Goal: Transaction & Acquisition: Purchase product/service

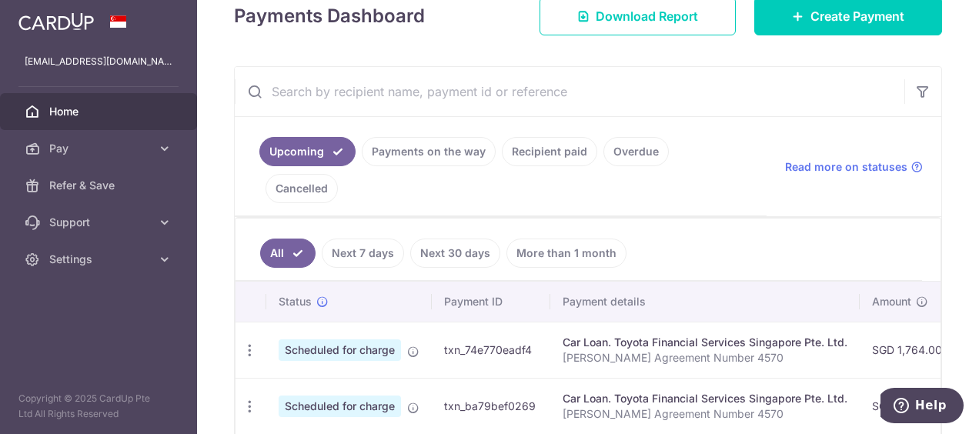
scroll to position [77, 0]
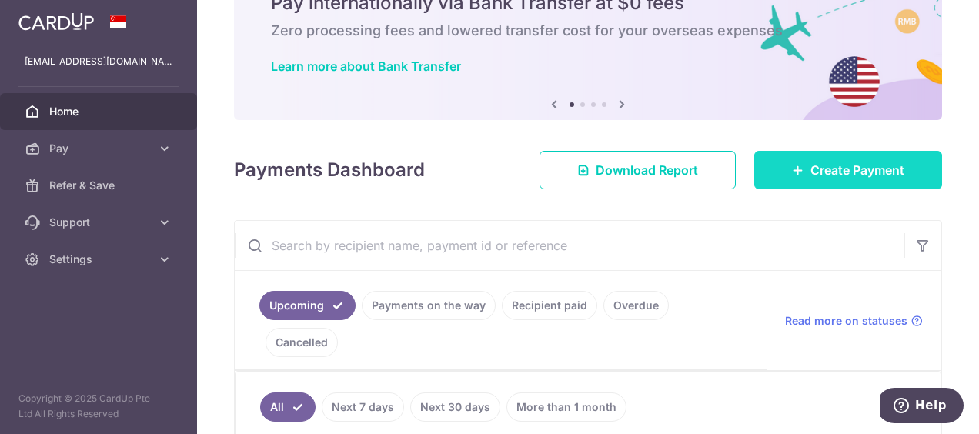
click at [827, 165] on span "Create Payment" at bounding box center [857, 170] width 94 height 18
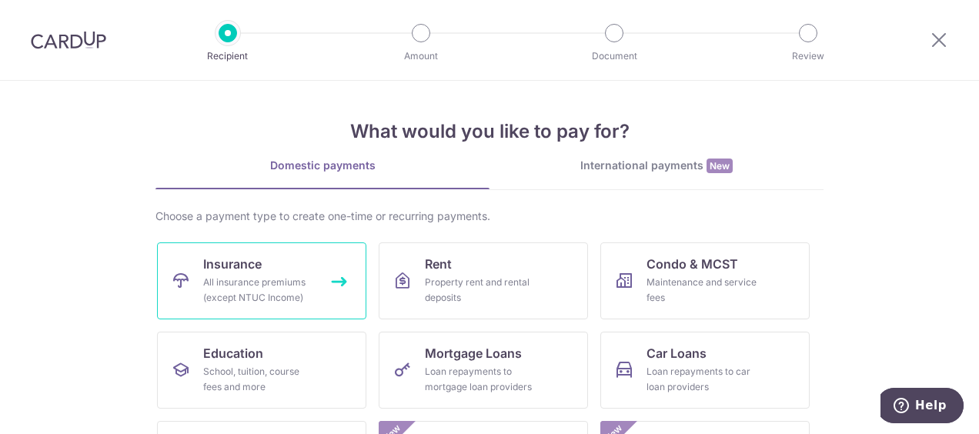
click at [275, 277] on div "All insurance premiums (except NTUC Income)" at bounding box center [258, 290] width 111 height 31
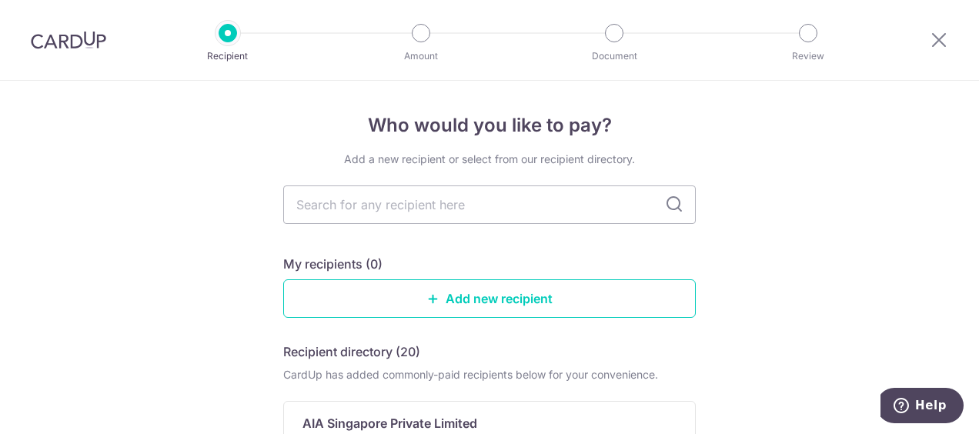
click at [672, 202] on icon at bounding box center [674, 204] width 18 height 18
click at [383, 200] on input "text" at bounding box center [489, 204] width 412 height 38
type input "aia"
click at [673, 202] on icon at bounding box center [674, 204] width 18 height 18
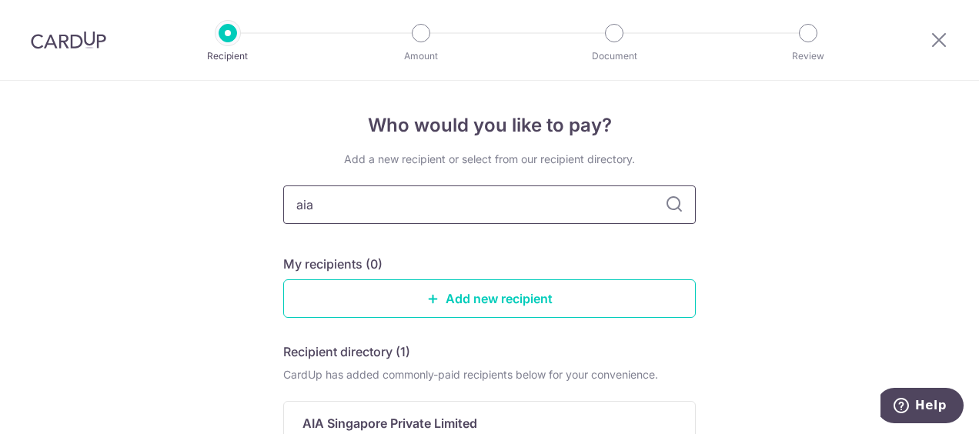
click at [475, 206] on input "aia" at bounding box center [489, 204] width 412 height 38
type input "a"
click at [673, 206] on icon at bounding box center [674, 204] width 18 height 18
click at [491, 298] on link "Add new recipient" at bounding box center [489, 298] width 412 height 38
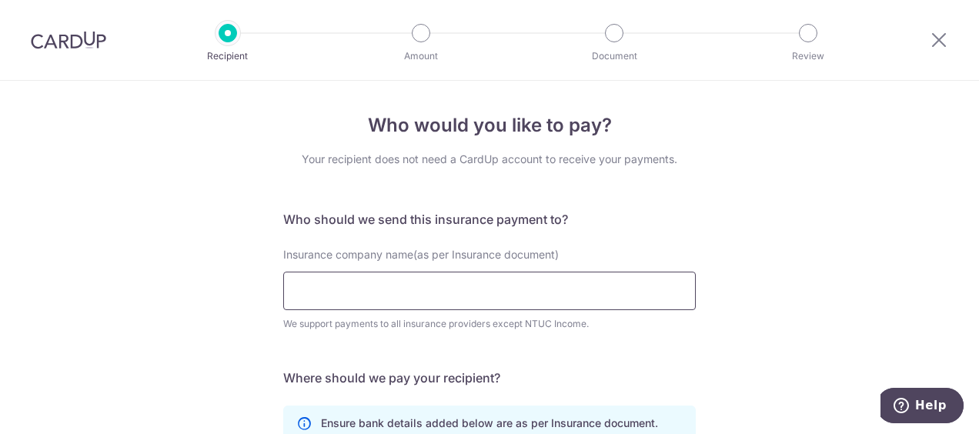
click at [360, 284] on input "Insurance company name(as per Insurance document)" at bounding box center [489, 291] width 412 height 38
click at [750, 220] on div "Who would you like to pay? Your recipient does not need a CardUp account to rec…" at bounding box center [489, 417] width 979 height 673
click at [385, 283] on input "aia" at bounding box center [489, 291] width 412 height 38
type input "a"
type input "AIA Singapore Private Limited"
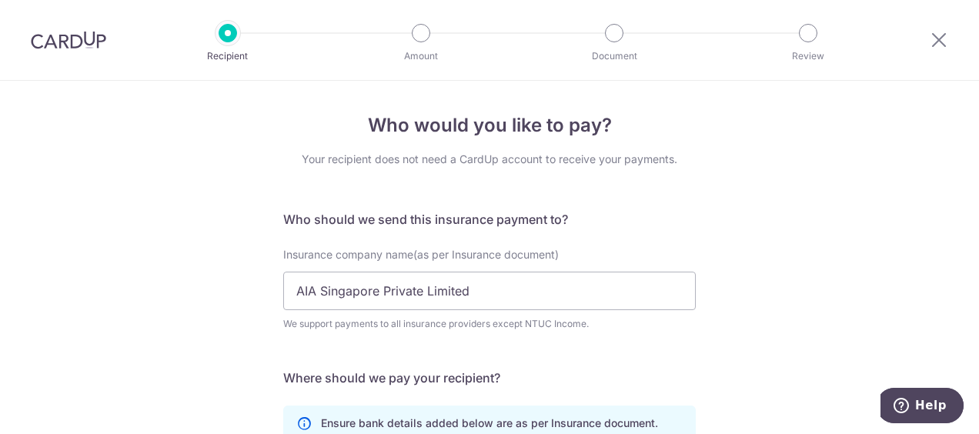
click at [793, 306] on div "Who would you like to pay? Your recipient does not need a CardUp account to rec…" at bounding box center [489, 417] width 979 height 673
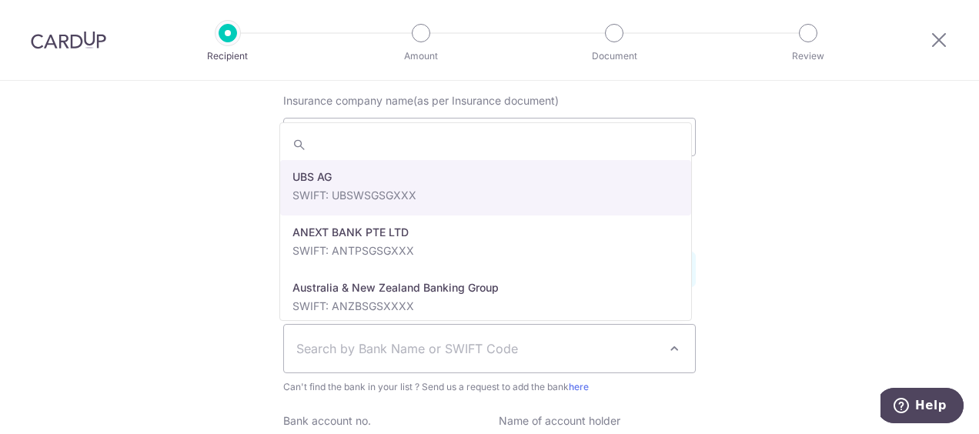
click at [676, 349] on span at bounding box center [674, 348] width 18 height 18
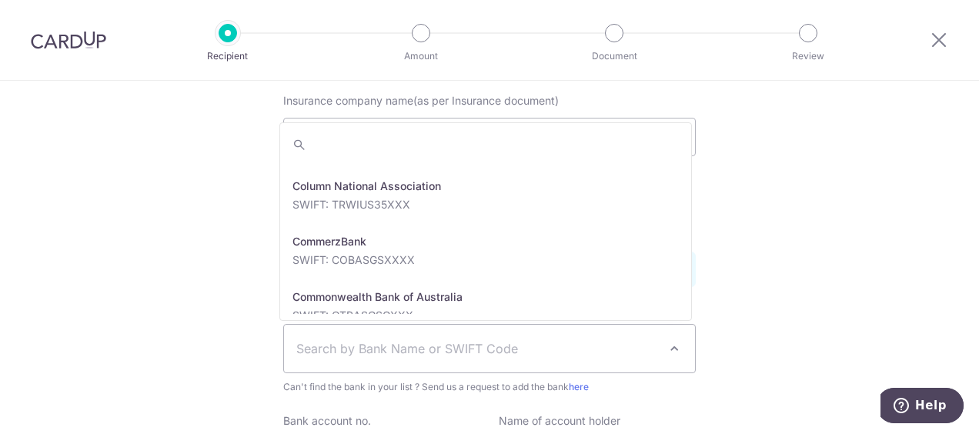
scroll to position [1462, 0]
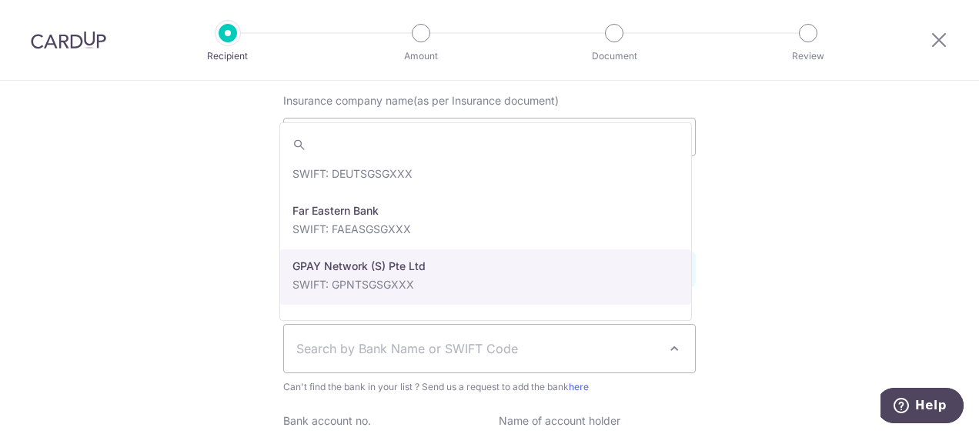
click at [845, 246] on div "Who would you like to pay? Your recipient does not need a CardUp account to rec…" at bounding box center [489, 263] width 979 height 673
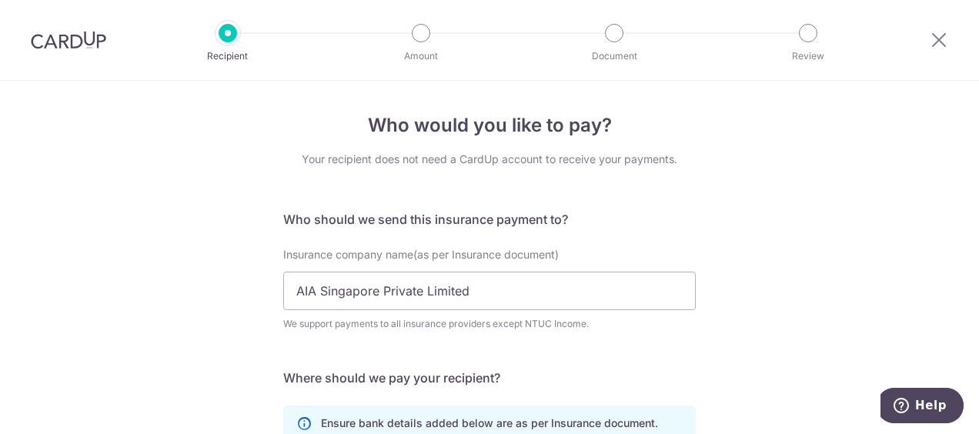
scroll to position [77, 0]
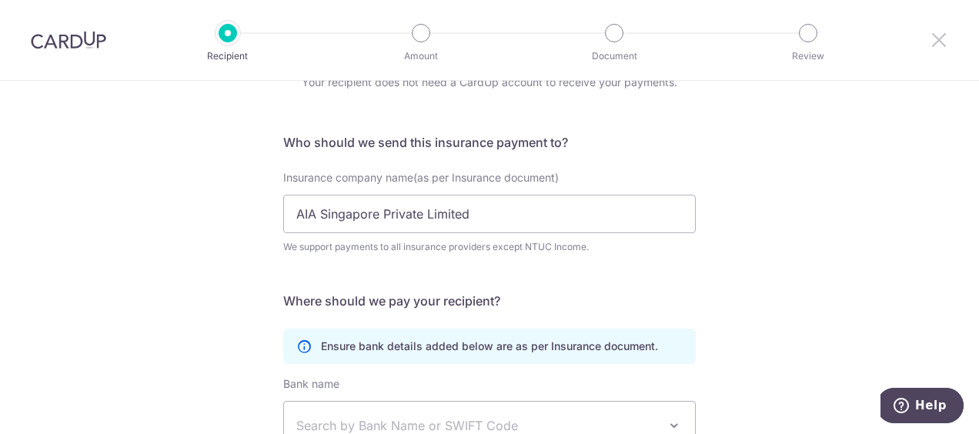
click at [942, 39] on icon at bounding box center [939, 39] width 18 height 19
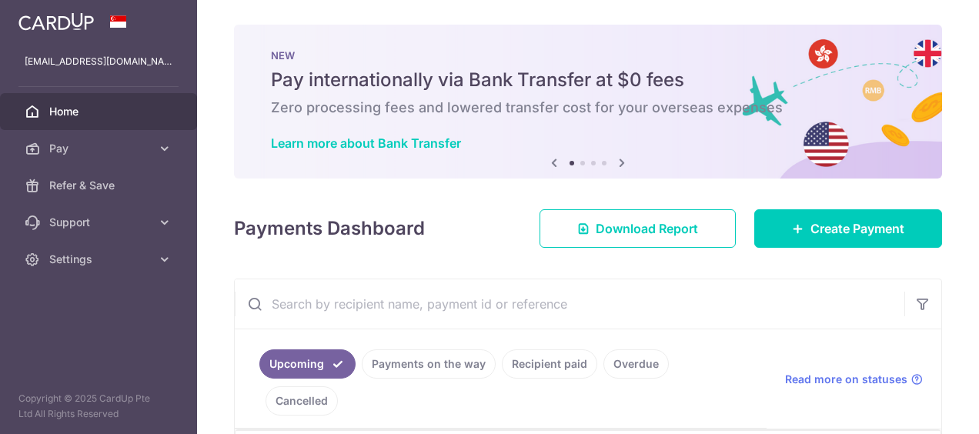
click at [937, 40] on div "× Pause Schedule Pause all future payments in this series Pause just this one p…" at bounding box center [588, 217] width 782 height 434
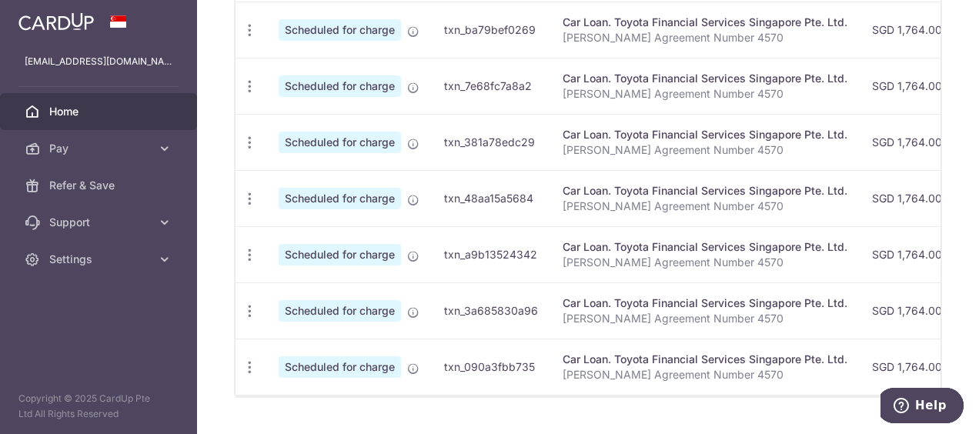
scroll to position [281, 0]
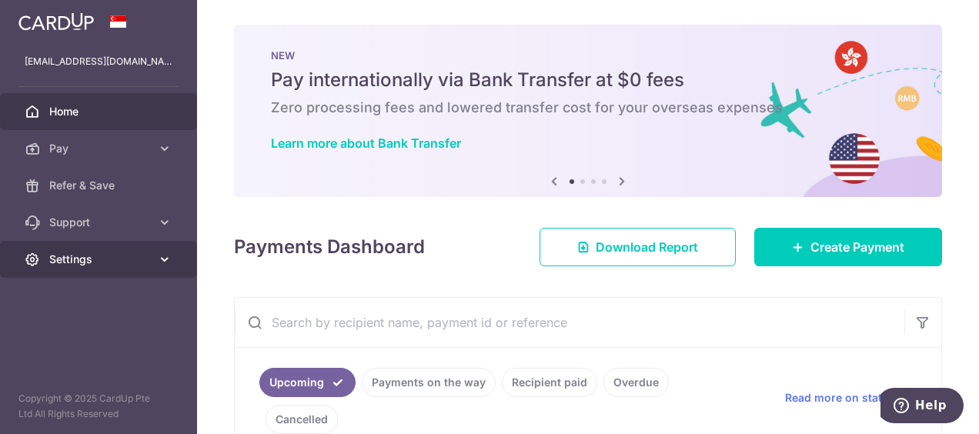
click at [166, 263] on icon at bounding box center [164, 259] width 15 height 15
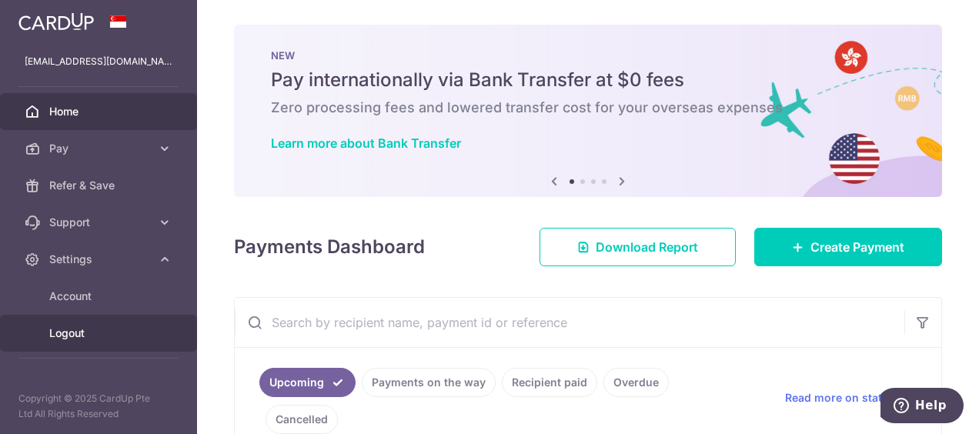
click at [114, 333] on span "Logout" at bounding box center [100, 333] width 102 height 15
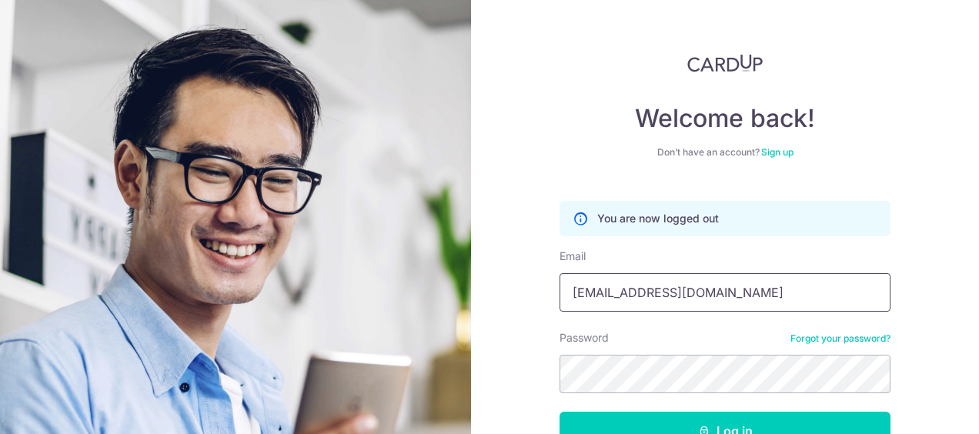
click at [803, 290] on input "[EMAIL_ADDRESS][DOMAIN_NAME]" at bounding box center [724, 292] width 331 height 38
type input "tommy@agt.com.sg"
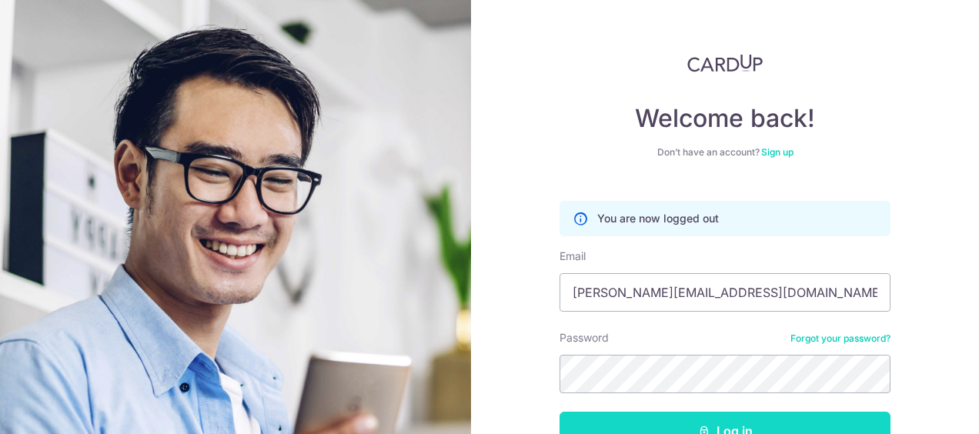
scroll to position [102, 0]
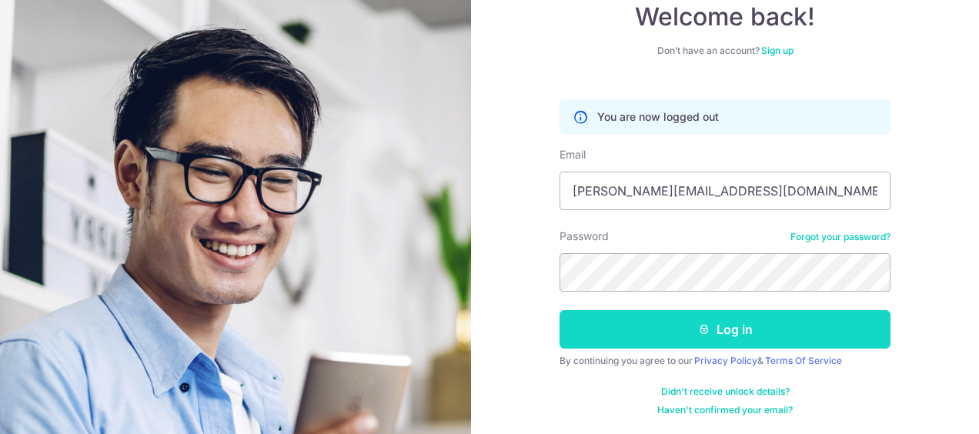
click at [763, 336] on button "Log in" at bounding box center [724, 329] width 331 height 38
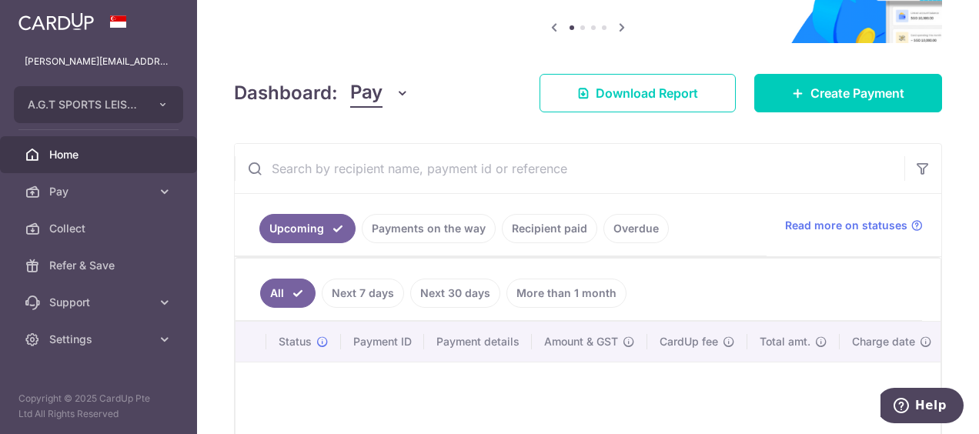
scroll to position [231, 0]
